Goal: Task Accomplishment & Management: Manage account settings

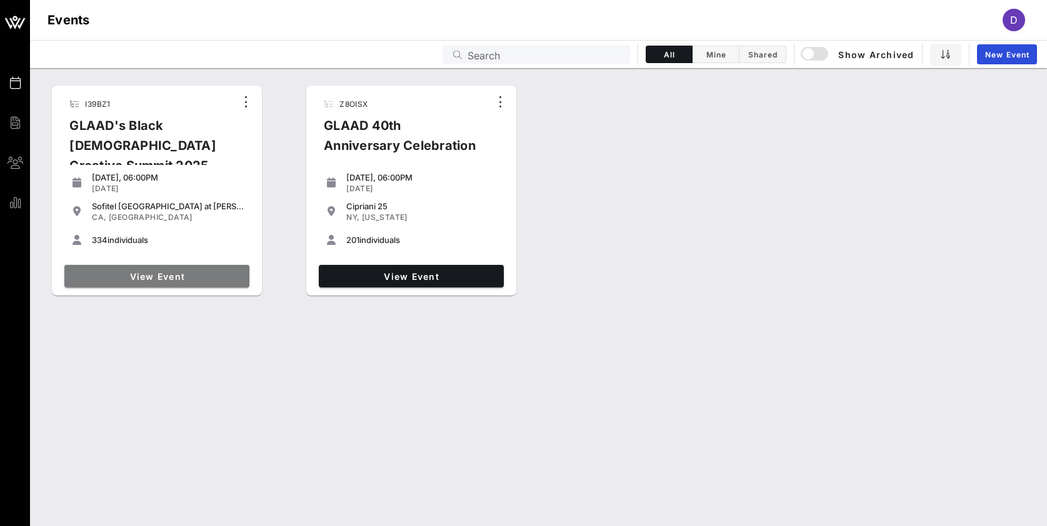
click at [203, 267] on link "View Event" at bounding box center [156, 276] width 185 height 22
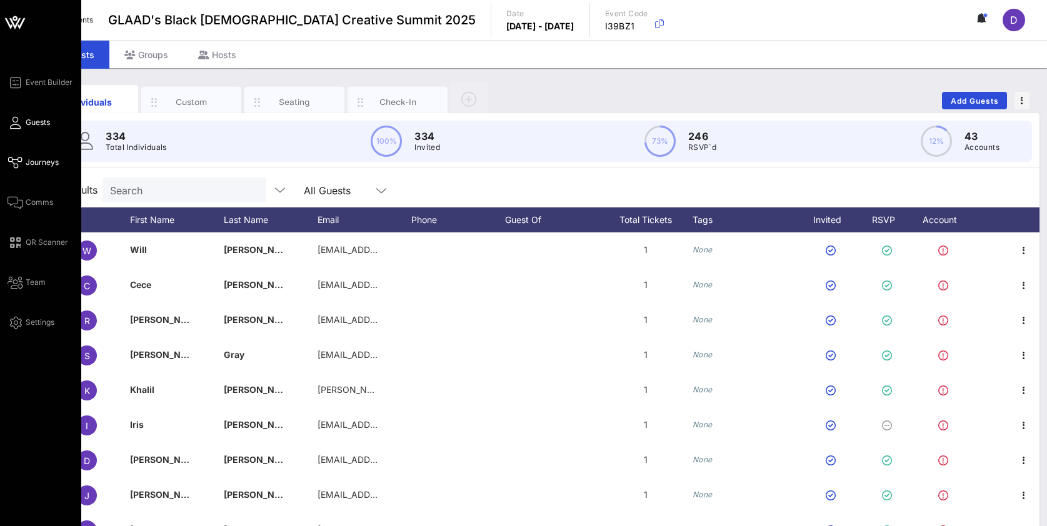
click at [33, 161] on span "Journeys" at bounding box center [42, 162] width 33 height 11
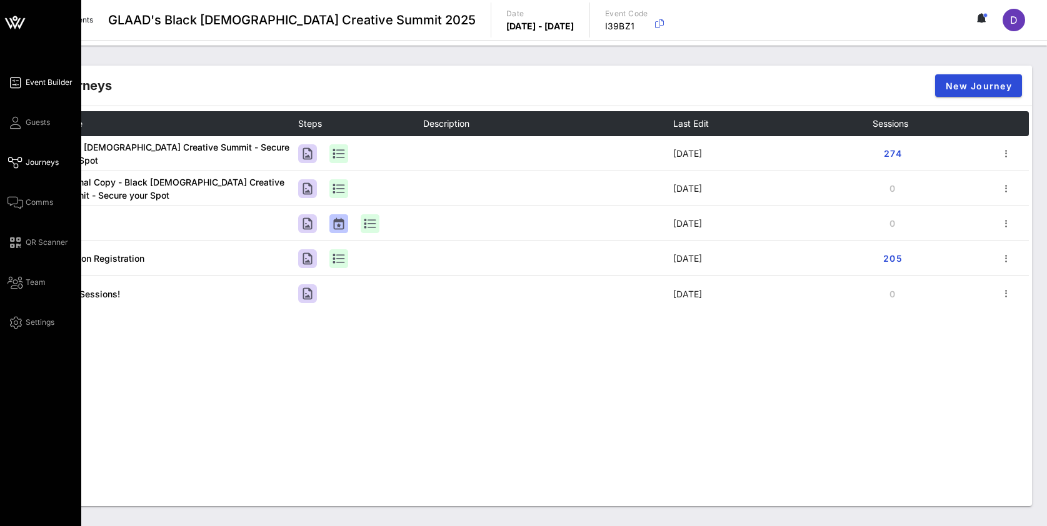
click at [37, 85] on span "Event Builder" at bounding box center [49, 82] width 47 height 11
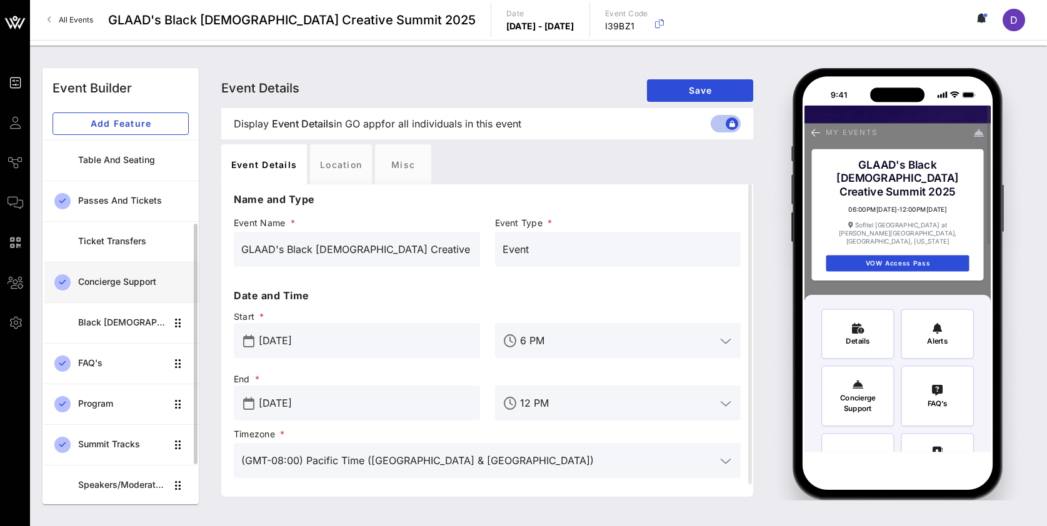
scroll to position [107, 0]
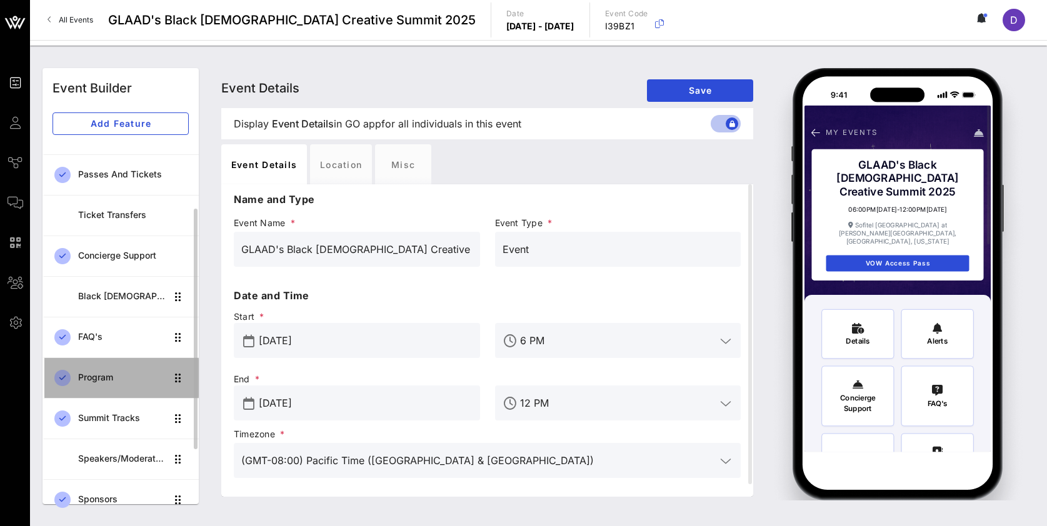
click at [119, 371] on div "Program" at bounding box center [122, 378] width 88 height 26
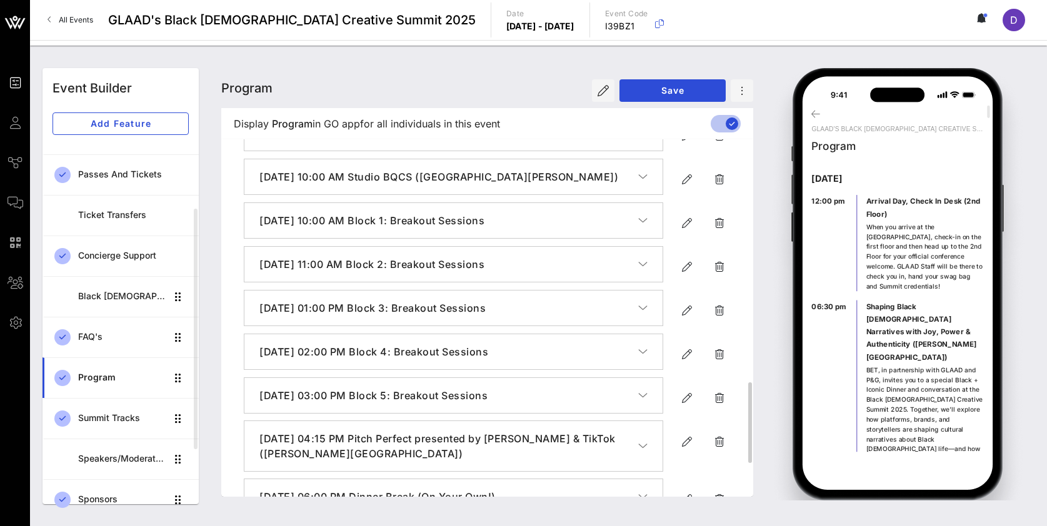
scroll to position [1073, 0]
click at [685, 444] on icon "button" at bounding box center [686, 441] width 15 height 15
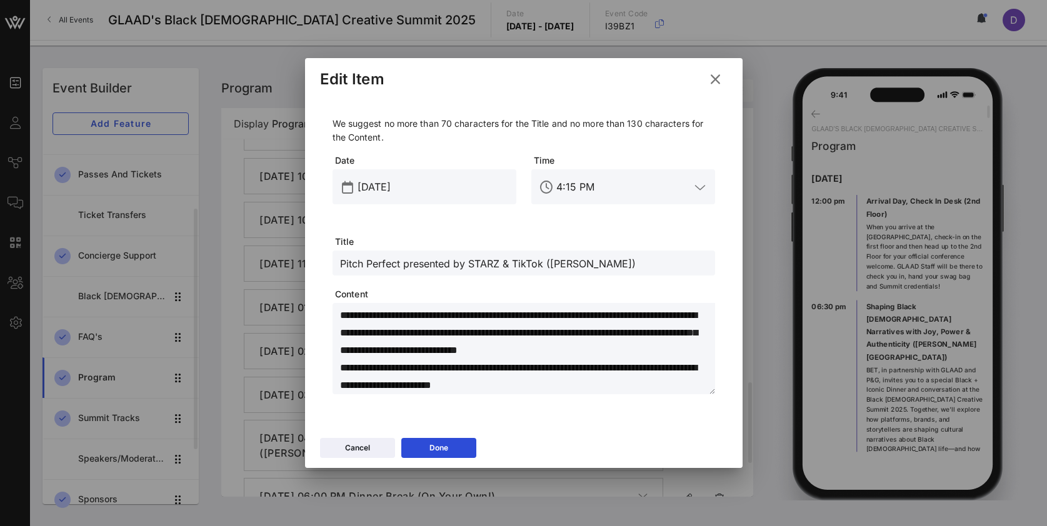
drag, startPoint x: 502, startPoint y: 262, endPoint x: 540, endPoint y: 262, distance: 38.1
click at [540, 262] on input "Pitch Perfect presented by STARZ & TikTok ([PERSON_NAME])" at bounding box center [523, 263] width 367 height 16
type input "Pitch Perfect presented by [PERSON_NAME] ([PERSON_NAME])"
click at [444, 454] on div "Done" at bounding box center [438, 448] width 19 height 12
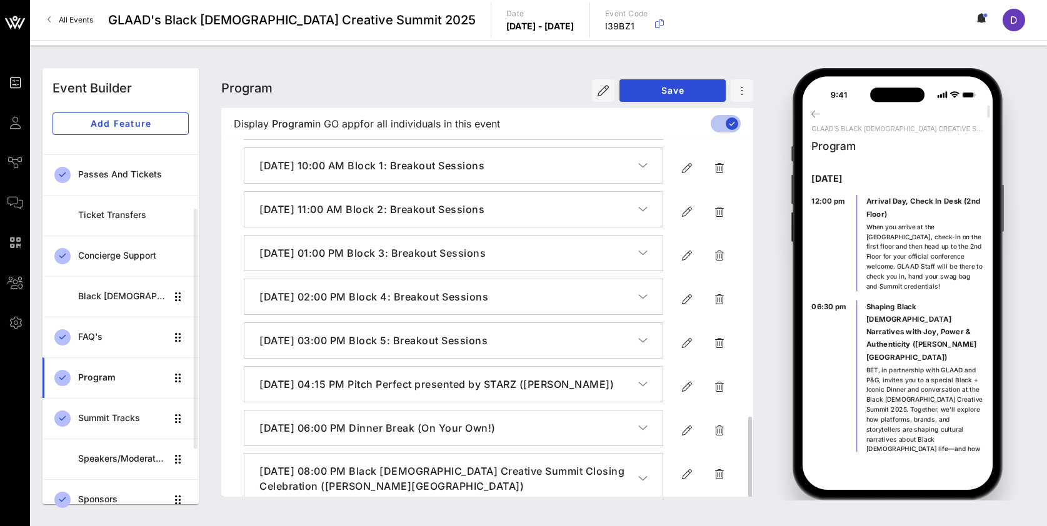
scroll to position [1221, 0]
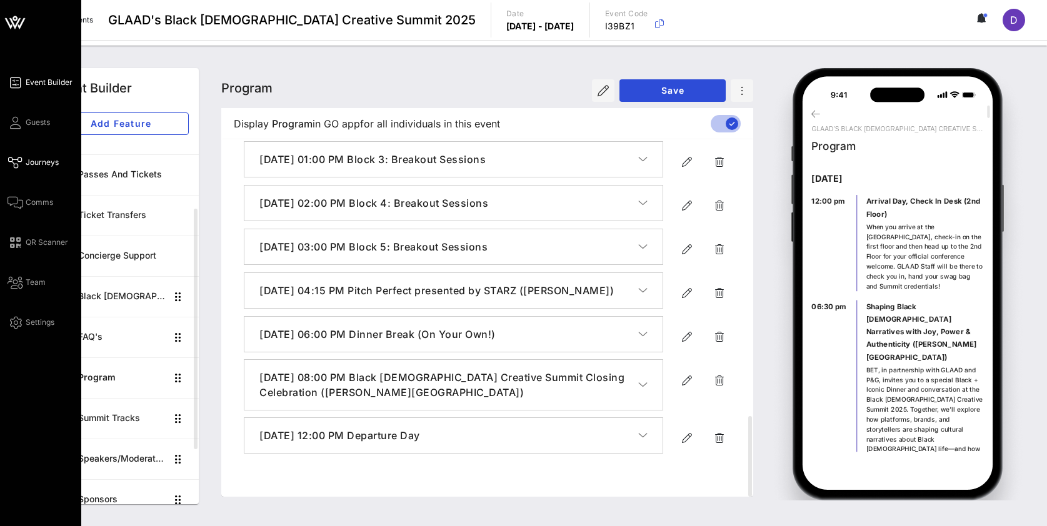
click at [32, 162] on span "Journeys" at bounding box center [42, 162] width 33 height 11
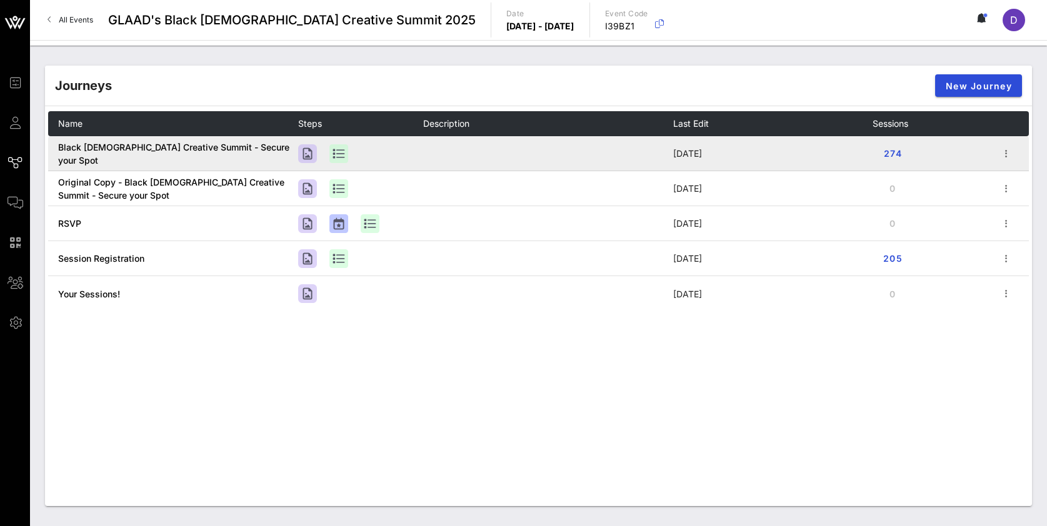
click at [1012, 163] on td at bounding box center [1012, 153] width 31 height 35
click at [1009, 154] on icon "button" at bounding box center [1005, 153] width 15 height 15
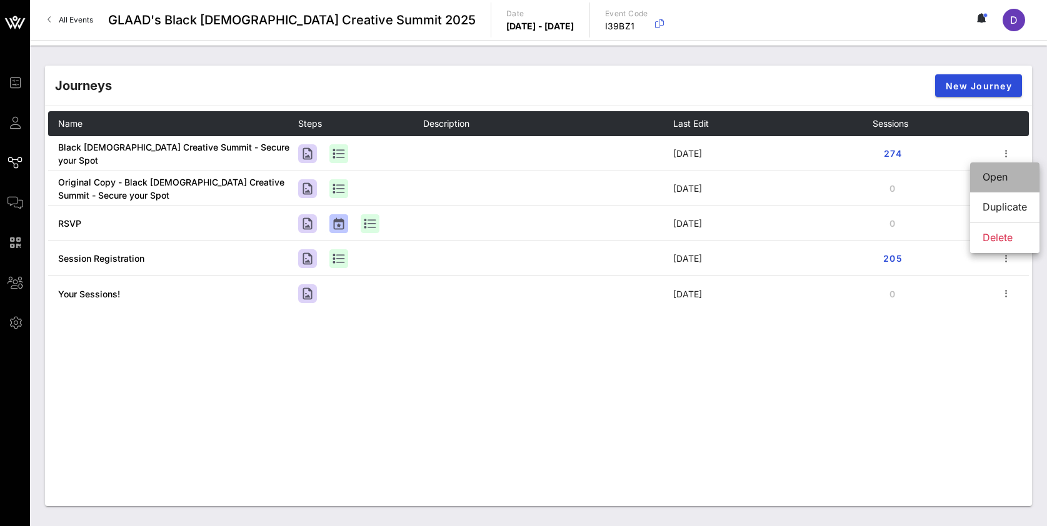
click at [1006, 176] on div "Open" at bounding box center [1004, 177] width 44 height 12
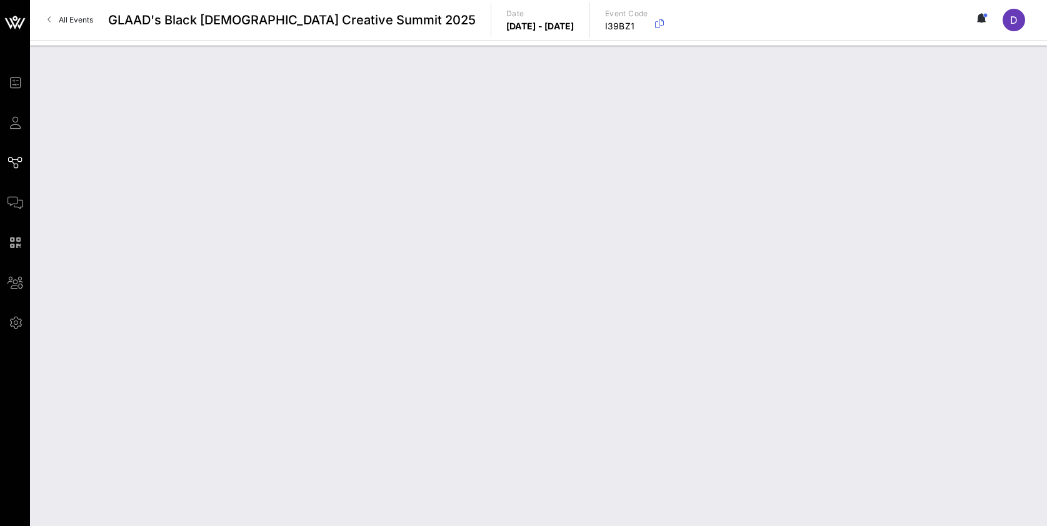
type input "Black [DEMOGRAPHIC_DATA] Creative Summit - Secure your Spot"
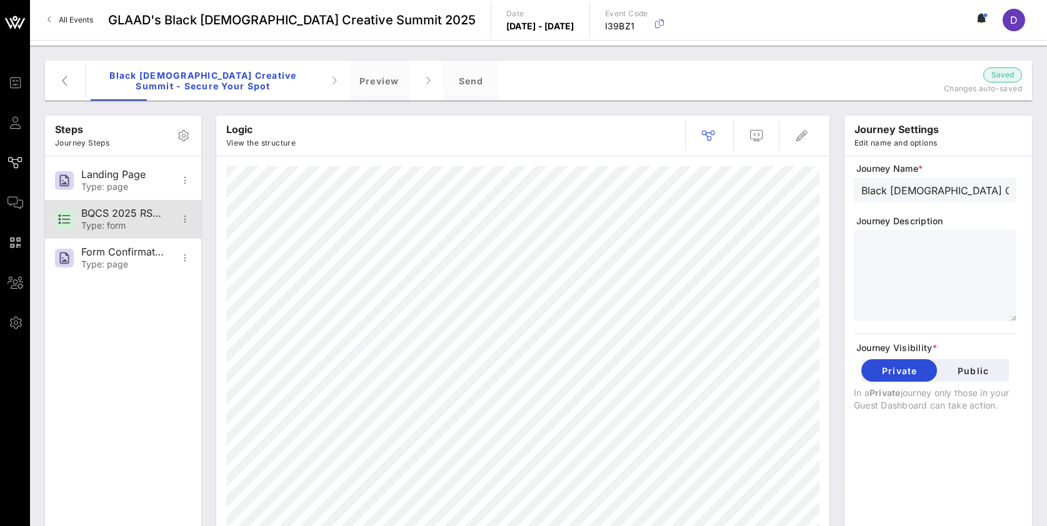
click at [137, 217] on div "BQCS 2025 RSVP FORM" at bounding box center [122, 213] width 82 height 12
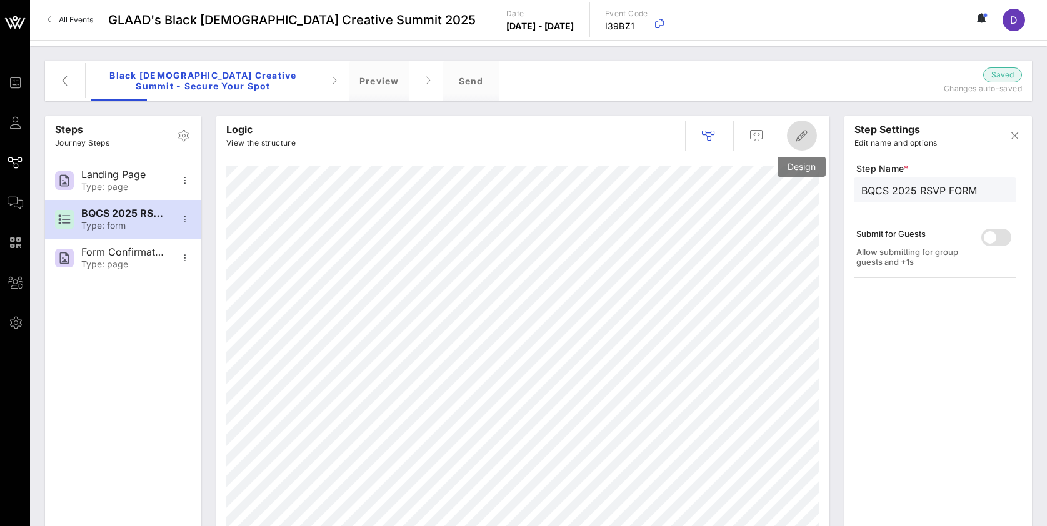
click at [802, 139] on icon "button" at bounding box center [801, 135] width 15 height 15
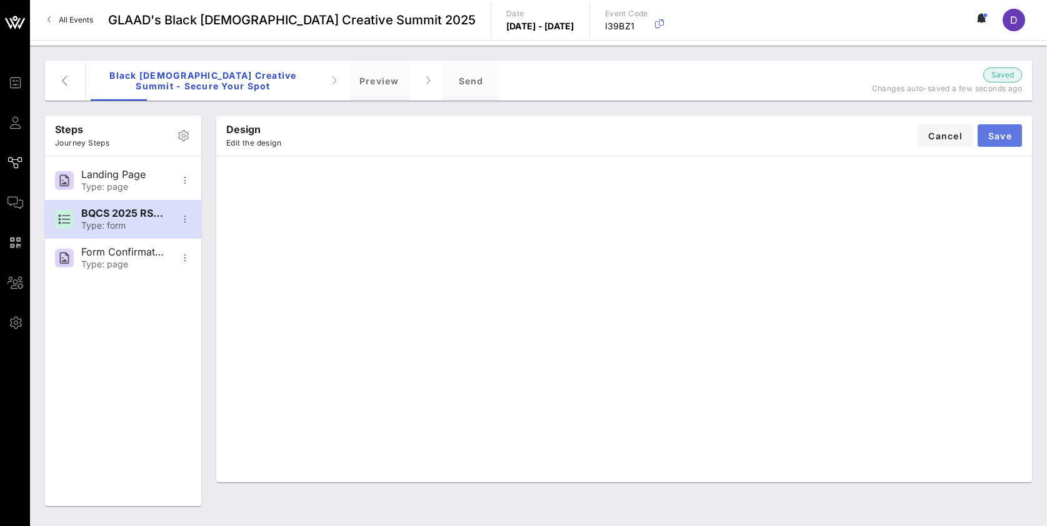
click at [1021, 141] on button "Save" at bounding box center [999, 135] width 44 height 22
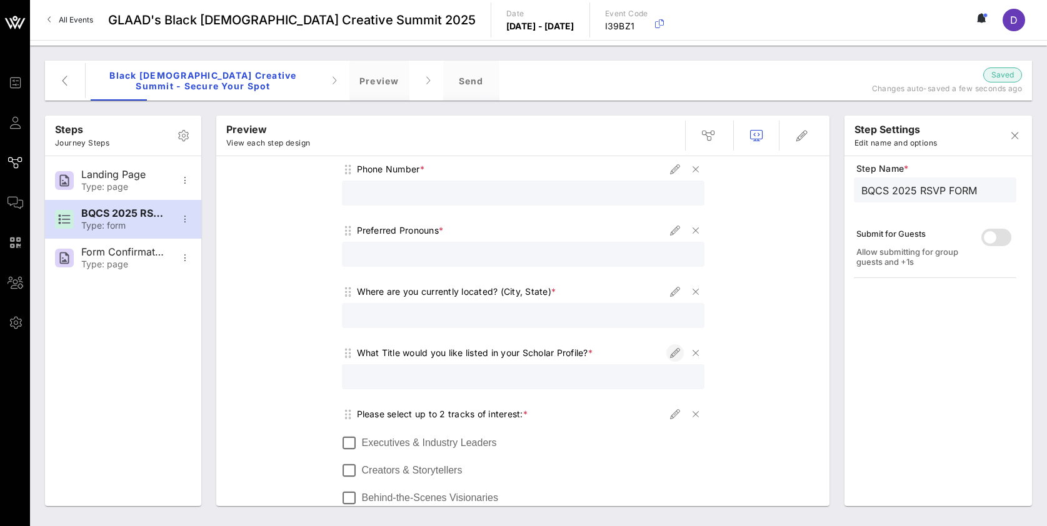
scroll to position [404, 0]
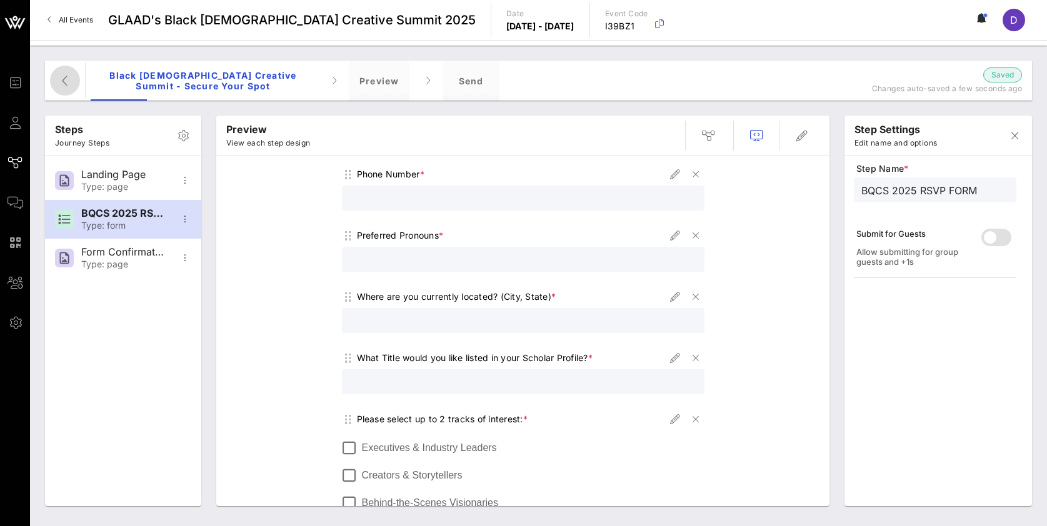
click at [66, 84] on icon "button" at bounding box center [64, 80] width 15 height 15
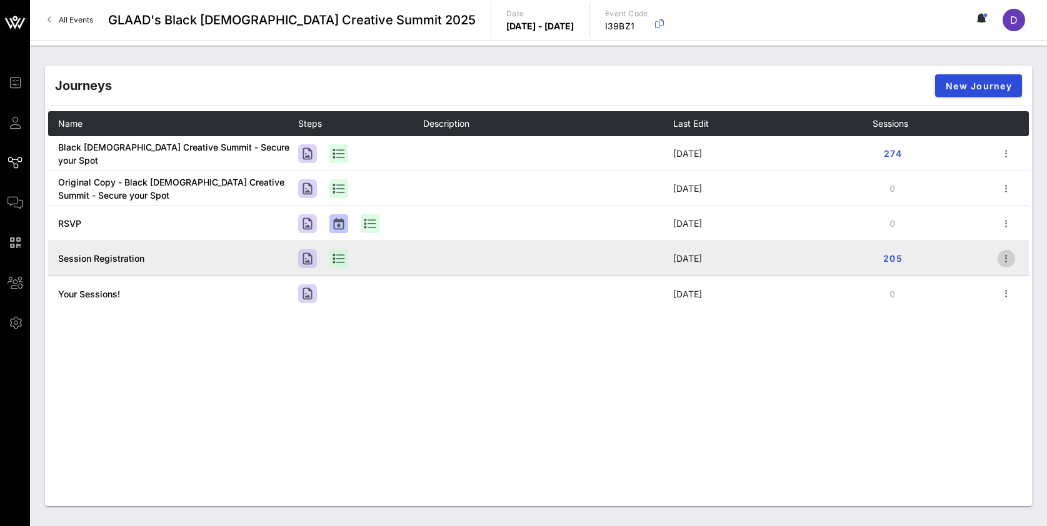
click at [1008, 256] on icon "button" at bounding box center [1005, 258] width 15 height 15
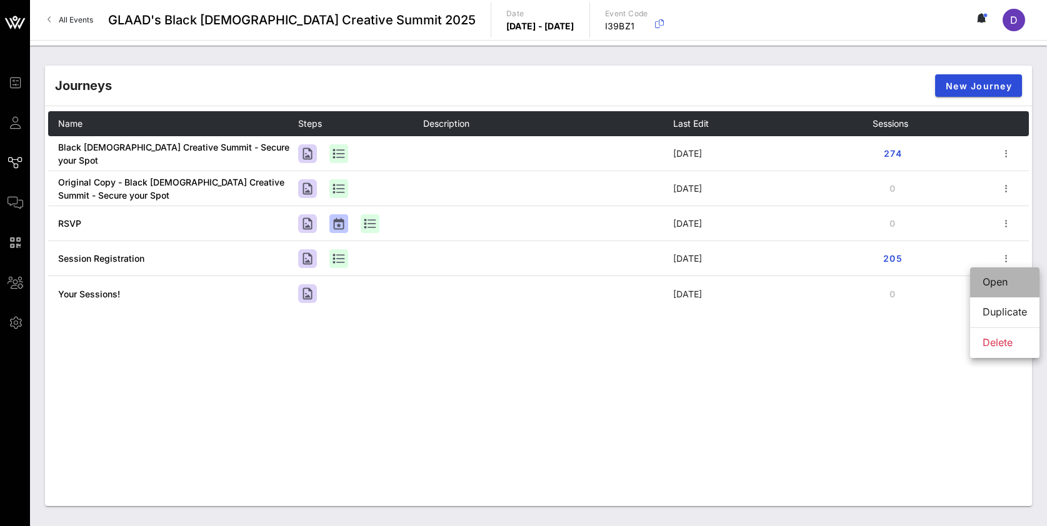
click at [995, 289] on div "Open" at bounding box center [1004, 282] width 44 height 27
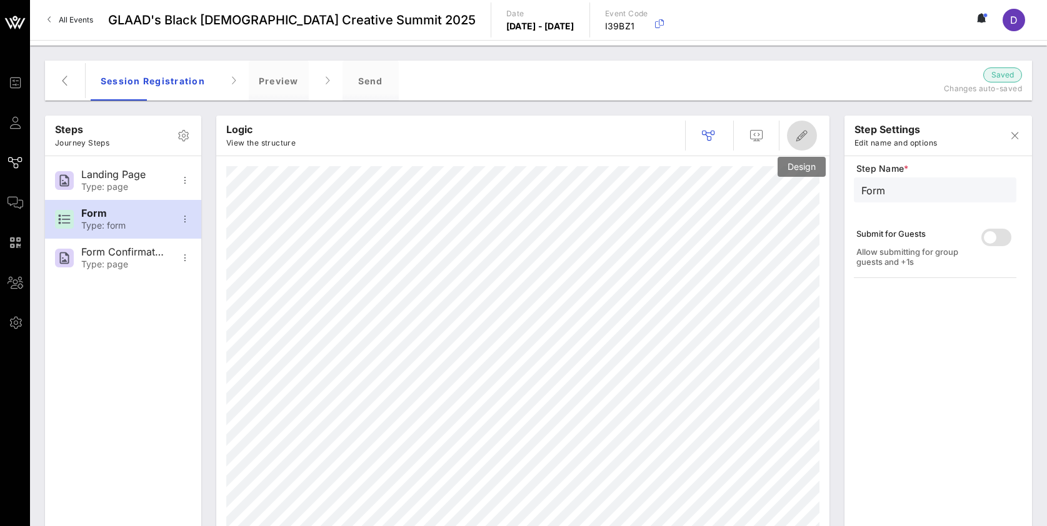
click at [804, 136] on icon "button" at bounding box center [801, 135] width 15 height 15
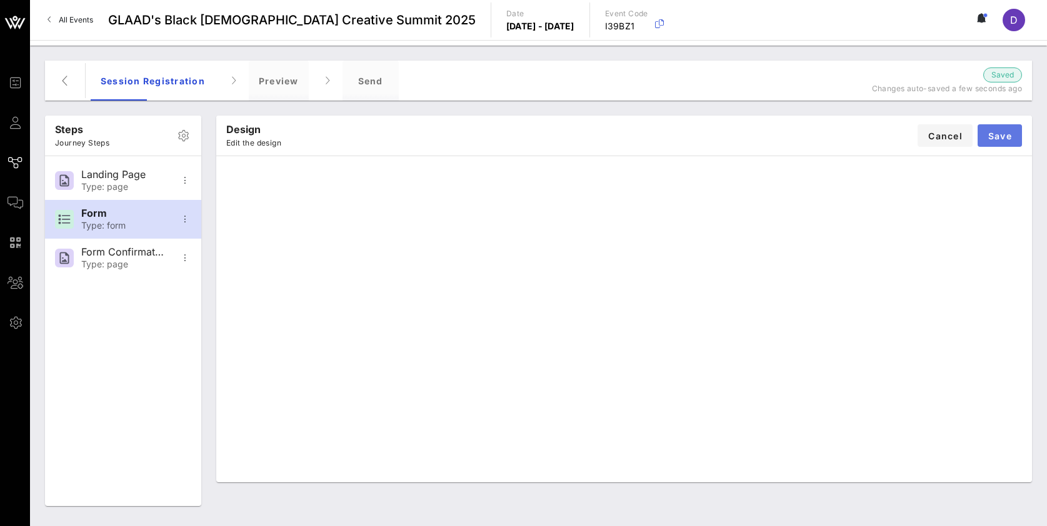
click at [1000, 143] on button "Save" at bounding box center [999, 135] width 44 height 22
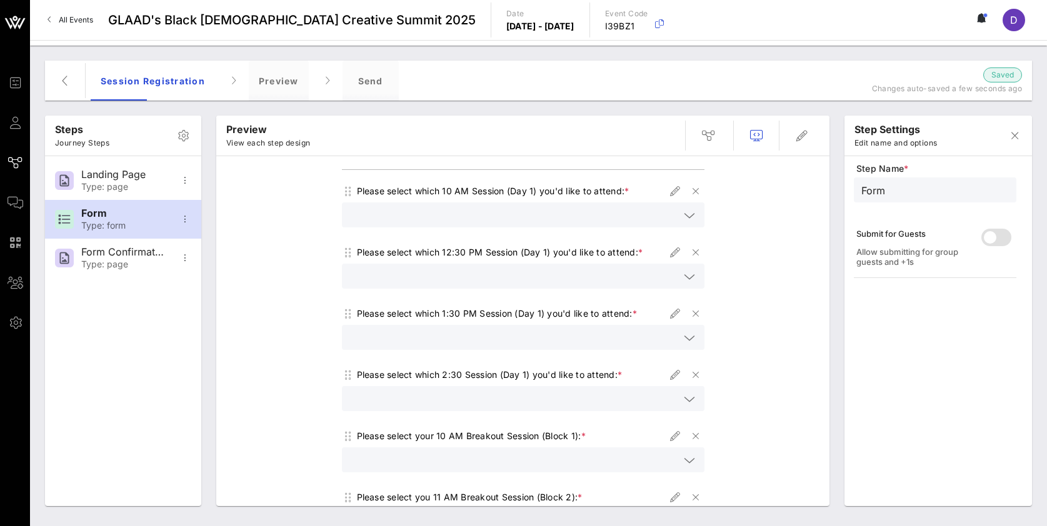
scroll to position [268, 0]
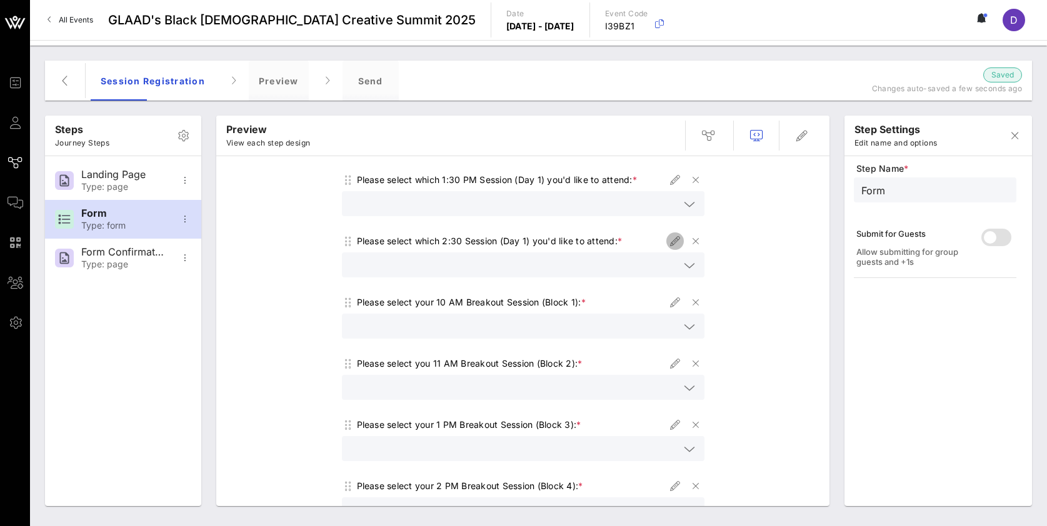
click at [672, 246] on icon "button" at bounding box center [674, 241] width 15 height 15
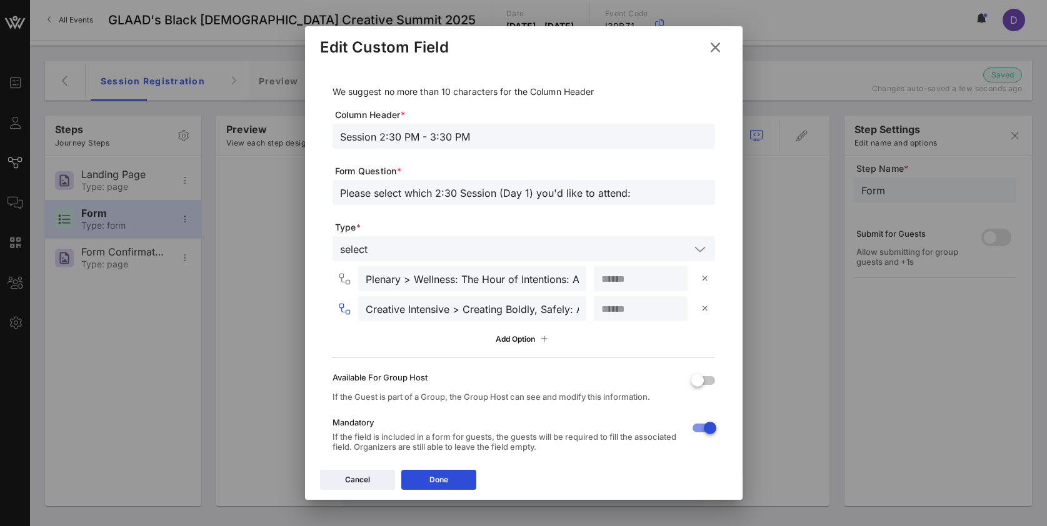
drag, startPoint x: 514, startPoint y: 303, endPoint x: 605, endPoint y: 304, distance: 91.2
click at [605, 304] on div "Creative Intensive > Creating Boldly, Safely: A Conversation with TikTok **" at bounding box center [525, 308] width 377 height 25
drag, startPoint x: 514, startPoint y: 309, endPoint x: 575, endPoint y: 311, distance: 60.6
click at [575, 311] on div "Creative Intensive > Creating Boldly, Safely: A Conversation with TikTok" at bounding box center [472, 308] width 228 height 25
click at [560, 311] on input "Creative Intensive > Creating Boldly, Safely: A Conversation with TikTok" at bounding box center [472, 309] width 213 height 16
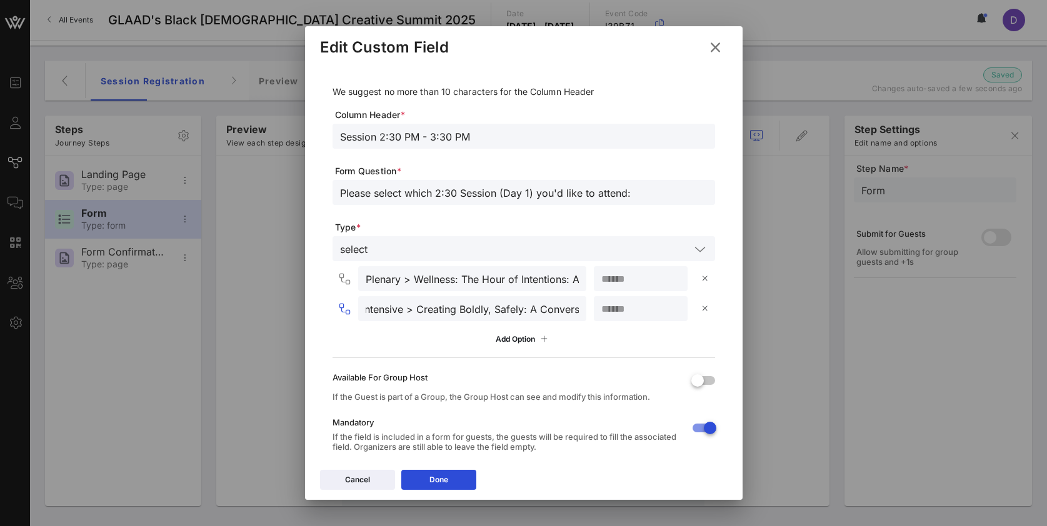
scroll to position [0, 134]
drag, startPoint x: 560, startPoint y: 311, endPoint x: 585, endPoint y: 311, distance: 25.0
click at [585, 311] on div "Creative Intensive > Creating Boldly, Safely: A Conversation with TikTok **" at bounding box center [525, 308] width 377 height 25
click at [548, 306] on input "Creative Intensive > Creating Boldly, Safely: A Conversation with TikTok" at bounding box center [472, 309] width 213 height 16
drag, startPoint x: 515, startPoint y: 306, endPoint x: 579, endPoint y: 306, distance: 63.7
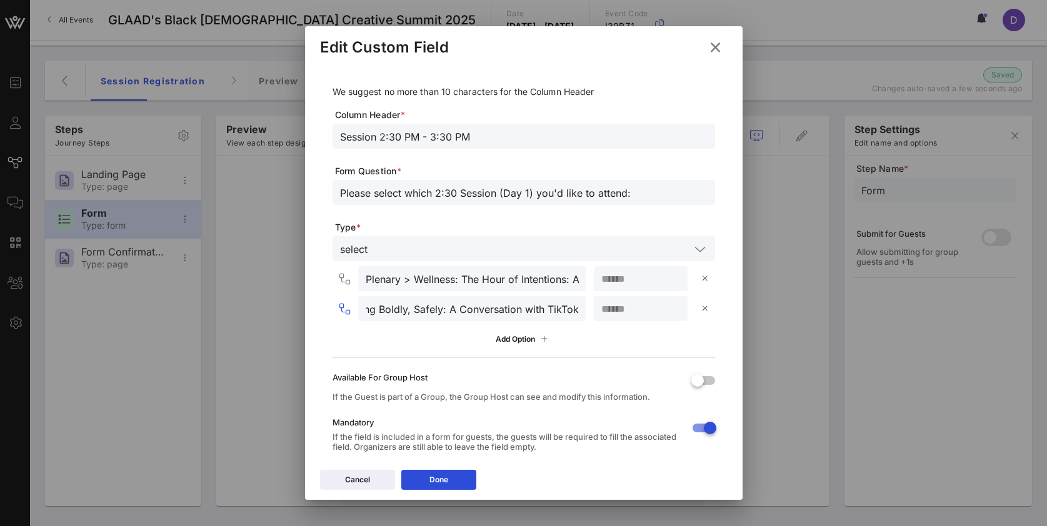
click at [579, 306] on div "Creative Intensive > Creating Boldly, Safely: A Conversation with TikTok **" at bounding box center [525, 308] width 377 height 25
drag, startPoint x: 524, startPoint y: 312, endPoint x: 597, endPoint y: 323, distance: 74.6
click at [597, 323] on div "Plenary > Wellness: The Hour of Intentions: A Love Letter to Your Future Self *…" at bounding box center [523, 308] width 382 height 84
click at [503, 308] on input "Creative Intensive > Creating Boldly, Safely: A Conversation" at bounding box center [472, 309] width 213 height 16
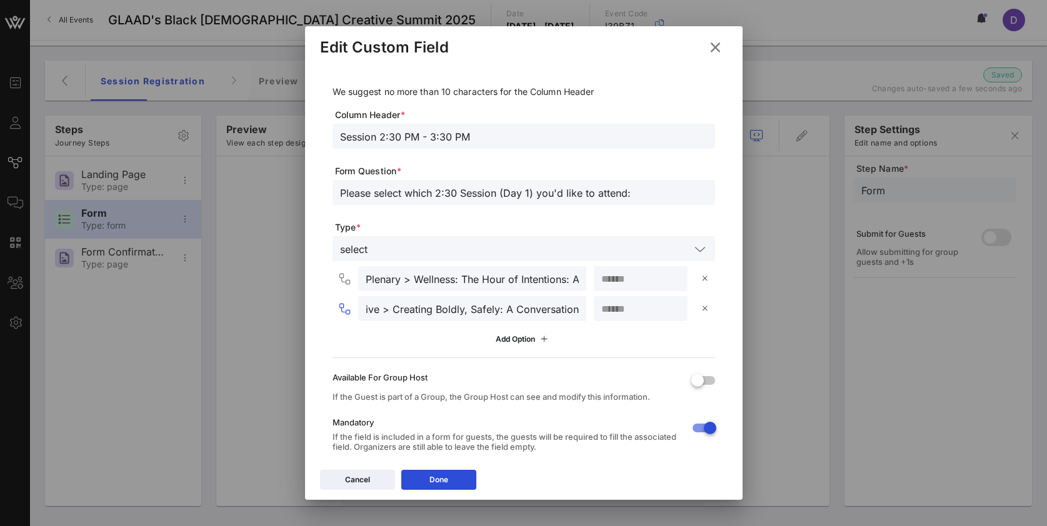
drag, startPoint x: 494, startPoint y: 307, endPoint x: 574, endPoint y: 312, distance: 80.1
click at [574, 312] on div "Creative Intensive > Creating Boldly, Safely: A Conversation" at bounding box center [472, 308] width 228 height 25
click at [511, 306] on input "Creative Intensive > Creating Boldly, Safely: A Conversation" at bounding box center [472, 309] width 213 height 16
drag, startPoint x: 488, startPoint y: 310, endPoint x: 565, endPoint y: 313, distance: 77.5
click at [565, 313] on input "Creative Intensive > Creating Boldly, Safely: A Conversation" at bounding box center [472, 309] width 213 height 16
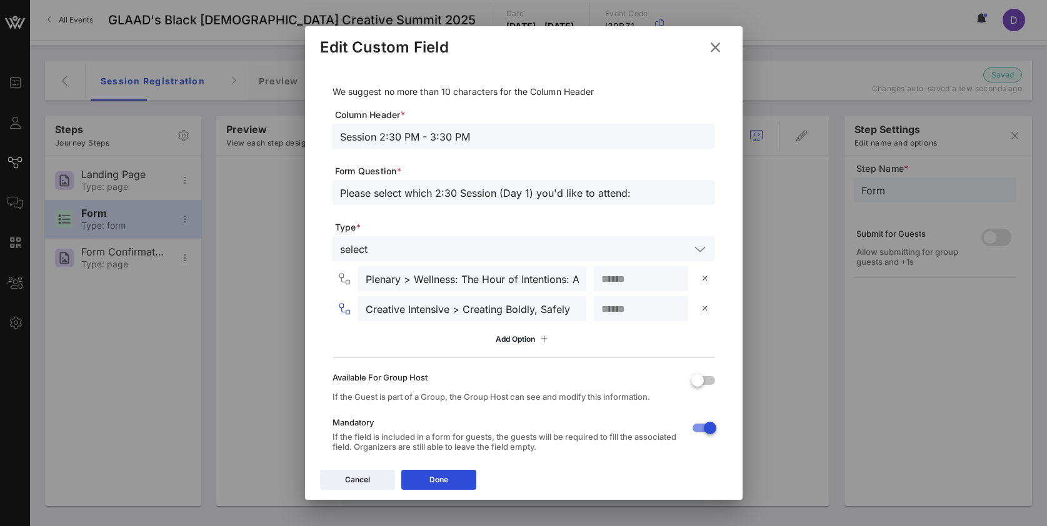
scroll to position [0, 2]
click at [512, 306] on input "Creative Intensive > Creating Boldly, Safely" at bounding box center [472, 309] width 213 height 16
click at [504, 304] on input "Creative Intensive > Creating Boldly, Safely" at bounding box center [472, 309] width 213 height 16
drag, startPoint x: 511, startPoint y: 306, endPoint x: 591, endPoint y: 308, distance: 80.0
click at [592, 308] on div "Creative Intensive > Creating Boldly, Safely **" at bounding box center [525, 308] width 377 height 25
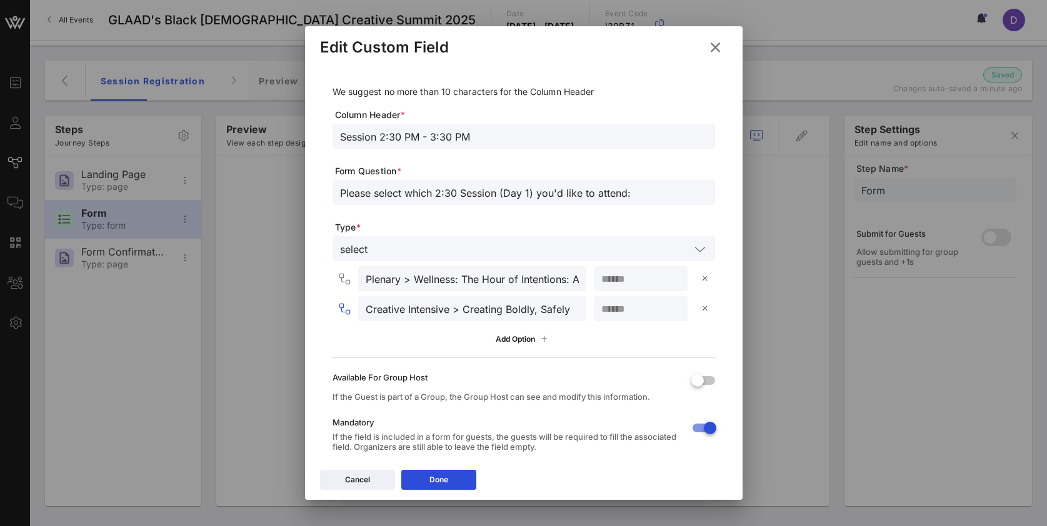
click at [507, 317] on div "Creative Intensive > Creating Boldly, Safely" at bounding box center [472, 308] width 213 height 25
click at [531, 309] on input "Creative Intensive > Creating Boldly, Safely" at bounding box center [472, 309] width 213 height 16
click at [535, 311] on input "Creative Intensive > Creating Boldly, Safely" at bounding box center [472, 309] width 213 height 16
type input "Creative Intensive > Creating Boldly & Safely"
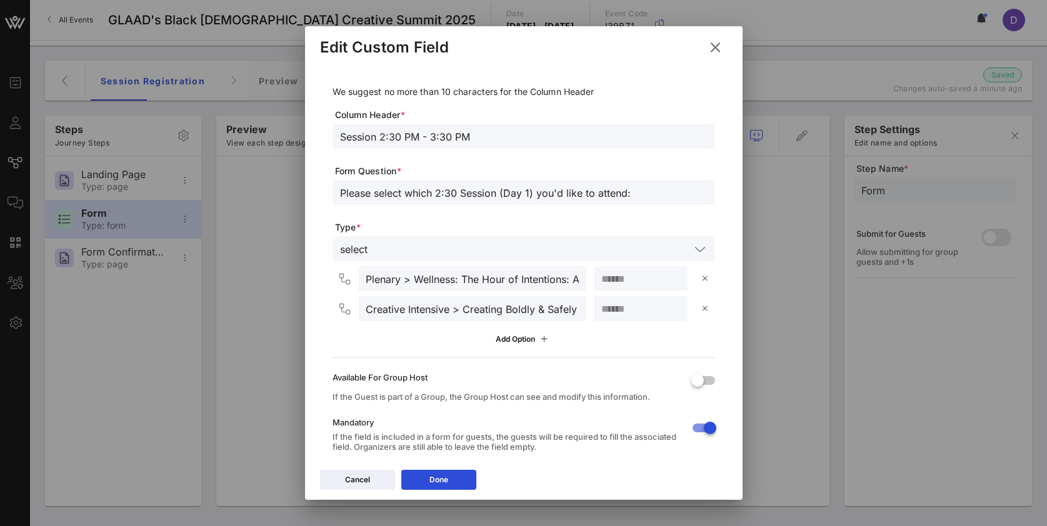
click at [582, 322] on div "Plenary > Wellness: The Hour of Intentions: A Love Letter to Your Future Self *…" at bounding box center [523, 308] width 382 height 84
click at [430, 479] on div "Done" at bounding box center [438, 480] width 19 height 12
